Goal: Information Seeking & Learning: Understand process/instructions

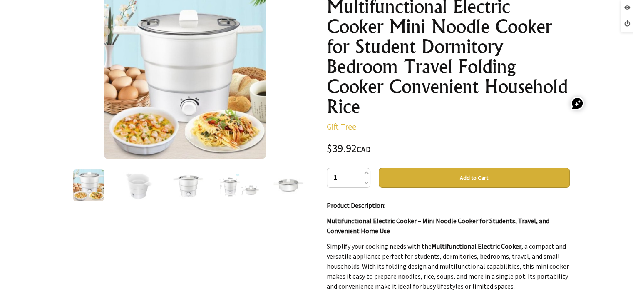
scroll to position [83, 0]
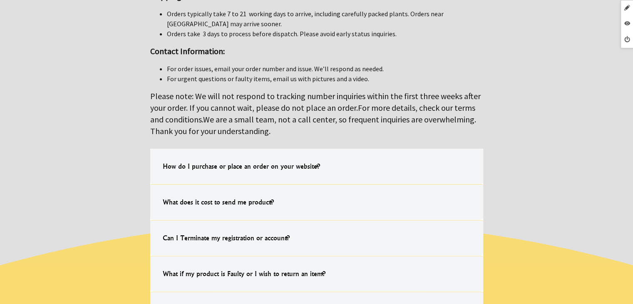
scroll to position [208, 0]
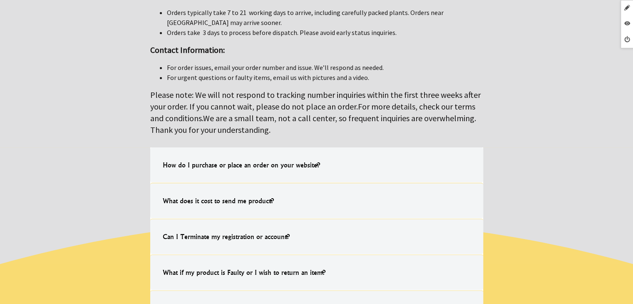
click at [292, 183] on label "What does it cost to send me product? All freight is $9.99 CAD Nationwide. Chec…" at bounding box center [316, 200] width 333 height 35
click at [0, 0] on input "What does it cost to send me product? All freight is $9.99 CAD Nationwide. Chec…" at bounding box center [0, 0] width 0 height 0
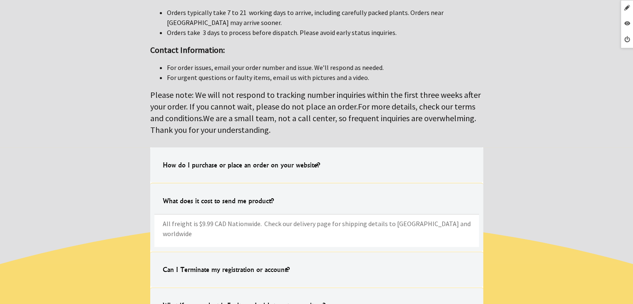
click at [296, 169] on h4 "How do I purchase or place an order on your website?" at bounding box center [241, 165] width 174 height 27
click at [0, 0] on input "How do I purchase or place an order on your website? Simply choose the item you…" at bounding box center [0, 0] width 0 height 0
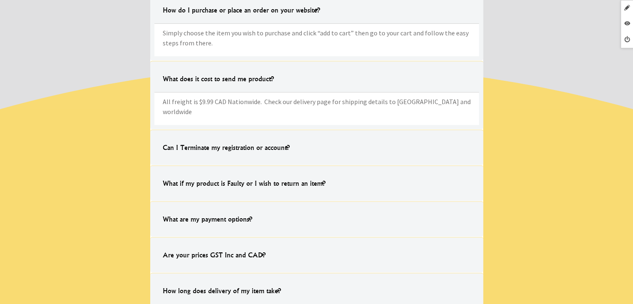
scroll to position [375, 0]
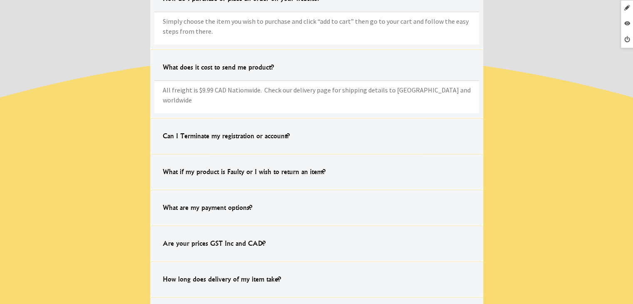
click at [282, 130] on h4 "Can I Terminate my registration or account?" at bounding box center [226, 135] width 144 height 27
click at [0, 0] on input "Can I Terminate my registration or account? You can easily delete your account …" at bounding box center [0, 0] width 0 height 0
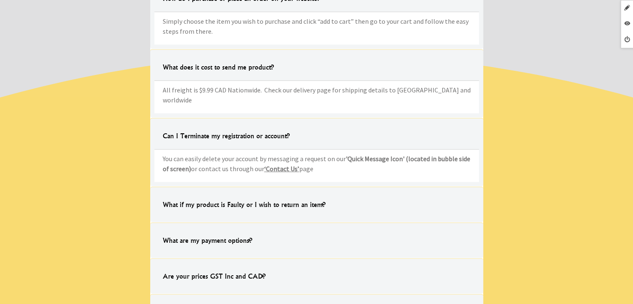
click at [273, 191] on h4 "What if my product is Faulty or I wish to return an item?" at bounding box center [243, 204] width 179 height 27
click at [0, 0] on input "What if my product is Faulty or I wish to return an item? Should your product m…" at bounding box center [0, 0] width 0 height 0
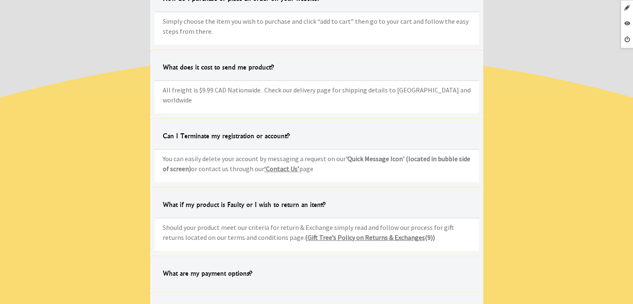
click at [275, 258] on label "What are my payment options? Our payment options are Visa & Mastercard or After…" at bounding box center [316, 272] width 333 height 35
click at [0, 0] on input "What are my payment options? Our payment options are Visa & Mastercard or After…" at bounding box center [0, 0] width 0 height 0
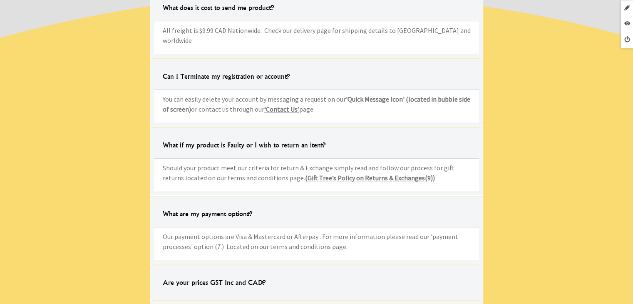
scroll to position [541, 0]
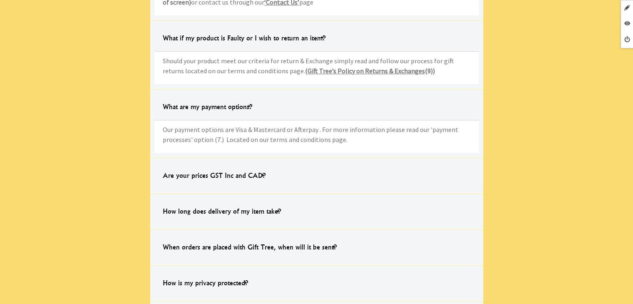
click at [267, 169] on h4 "Are your prices GST Inc and CAD?" at bounding box center [213, 175] width 119 height 27
click at [0, 0] on input "Are your prices GST Inc and CAD? Yes, all prices shown are CAD excluding GST on…" at bounding box center [0, 0] width 0 height 0
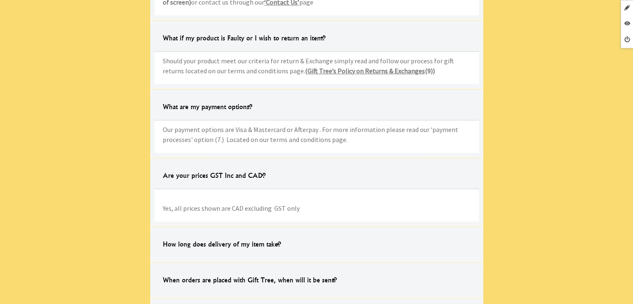
click at [266, 226] on label "How long does delivery of my item take? Once the product has been sent from our…" at bounding box center [316, 243] width 333 height 35
click at [0, 0] on input "How long does delivery of my item take? Once the product has been sent from our…" at bounding box center [0, 0] width 0 height 0
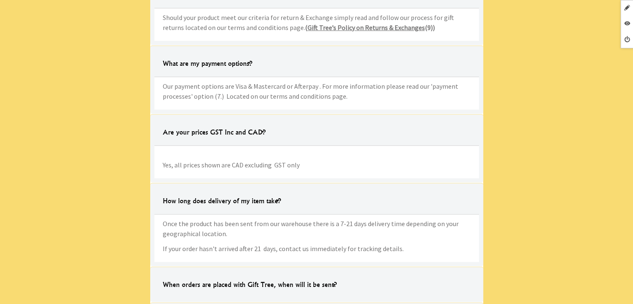
scroll to position [666, 0]
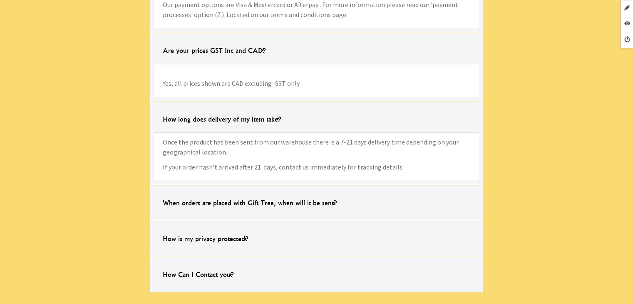
click at [274, 189] on h4 "When orders are placed with Gift Tree, when will it be sent?" at bounding box center [249, 202] width 191 height 27
click at [0, 0] on input "When orders are placed with Gift Tree, when will it be sent? All items will be …" at bounding box center [0, 0] width 0 height 0
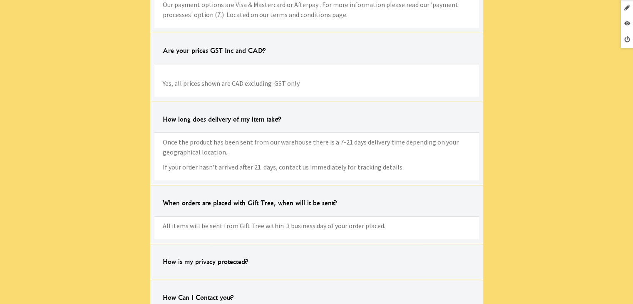
click at [261, 265] on label "How is my privacy protected? Your security is paramount, Gift Tree Ltd has take…" at bounding box center [316, 261] width 333 height 35
click at [0, 0] on input "How is my privacy protected? Your security is paramount, Gift Tree Ltd has take…" at bounding box center [0, 0] width 0 height 0
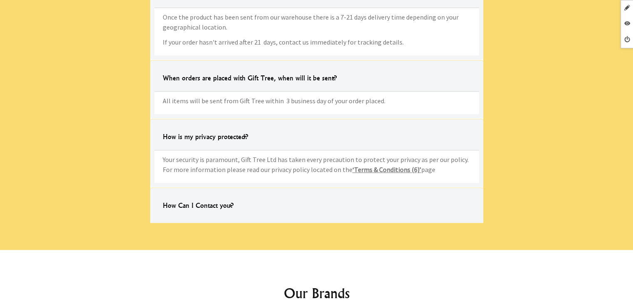
click at [261, 199] on label "How Can I Contact you? Simply message us on our 'Quick Message Icon' (located i…" at bounding box center [316, 204] width 333 height 35
click at [0, 0] on input "How Can I Contact you? Simply message us on our 'Quick Message Icon' (located i…" at bounding box center [0, 0] width 0 height 0
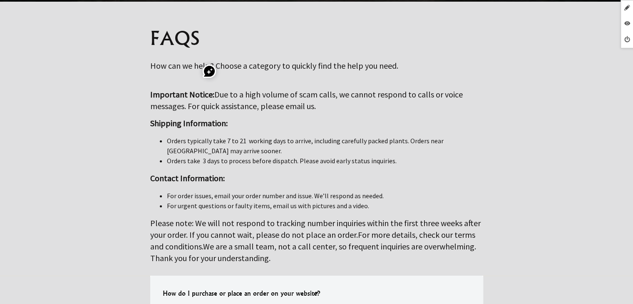
scroll to position [0, 0]
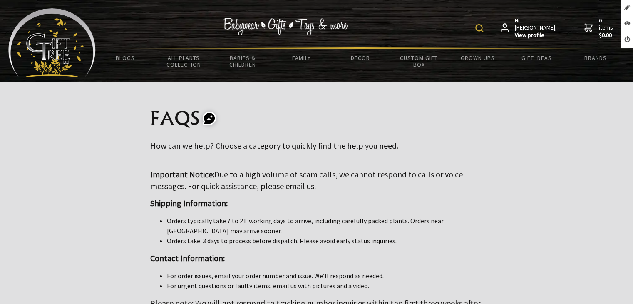
click at [38, 59] on img at bounding box center [51, 42] width 87 height 69
